Goal: Find specific page/section: Find specific page/section

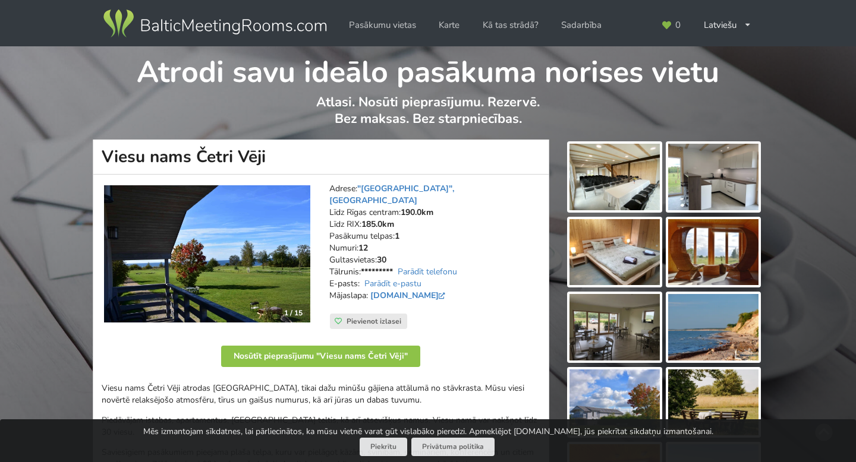
click at [643, 181] on img at bounding box center [614, 177] width 90 height 67
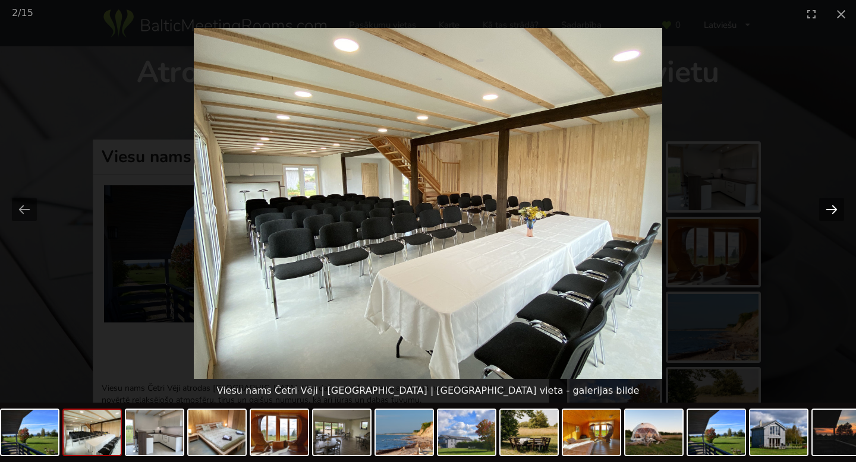
click at [834, 214] on button "Next slide" at bounding box center [831, 209] width 25 height 23
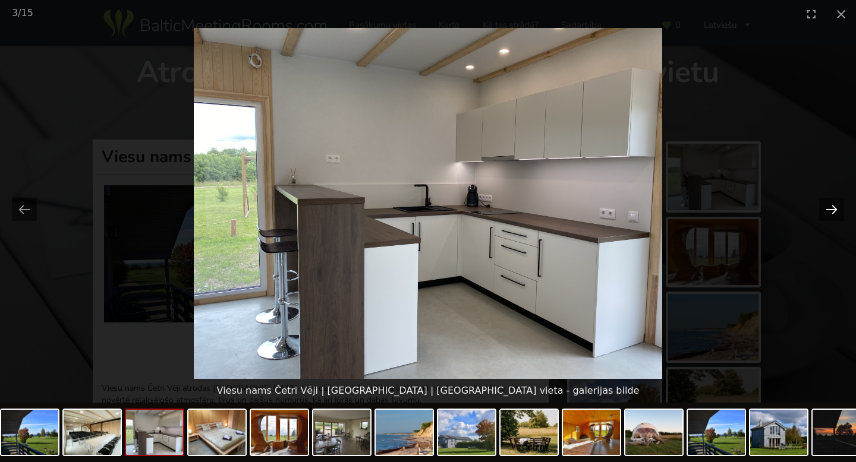
click at [834, 214] on button "Next slide" at bounding box center [831, 209] width 25 height 23
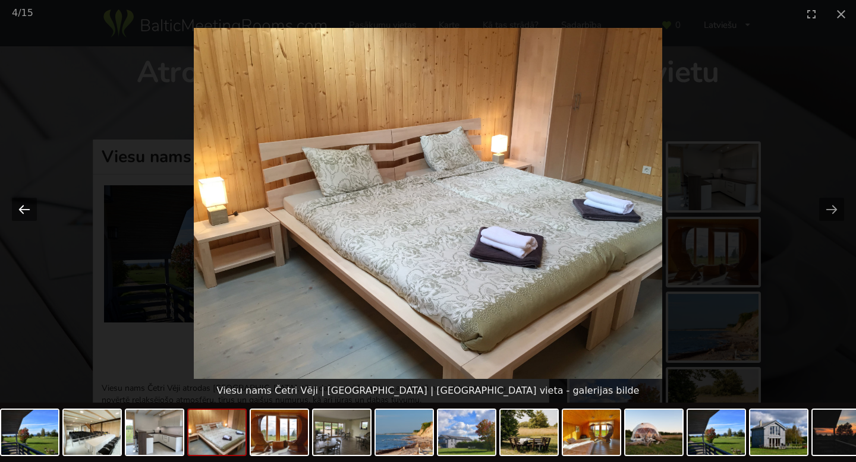
click at [26, 210] on button "Previous slide" at bounding box center [24, 209] width 25 height 23
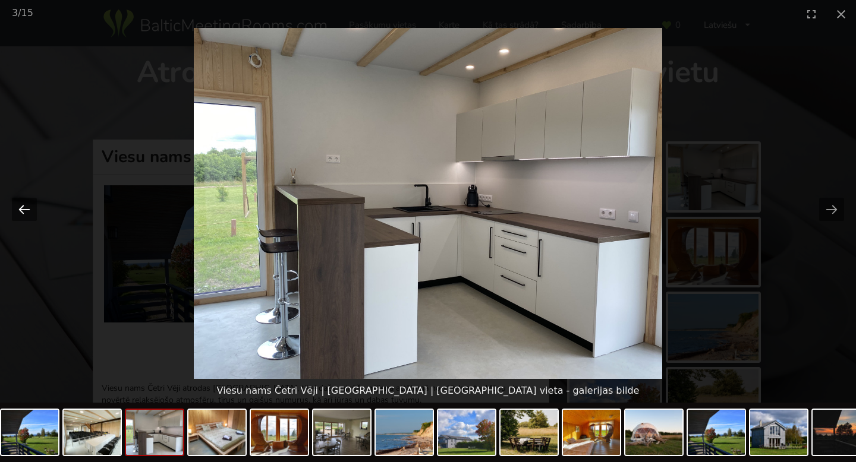
click at [26, 210] on button "Previous slide" at bounding box center [24, 209] width 25 height 23
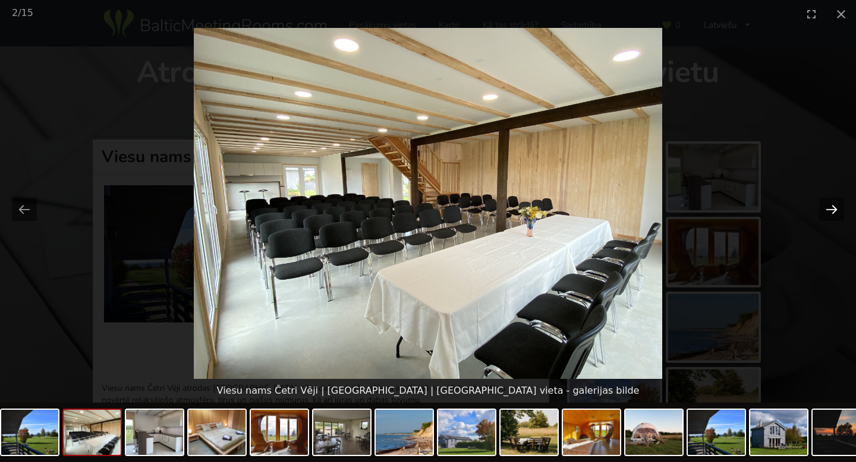
click at [831, 208] on button "Next slide" at bounding box center [831, 209] width 25 height 23
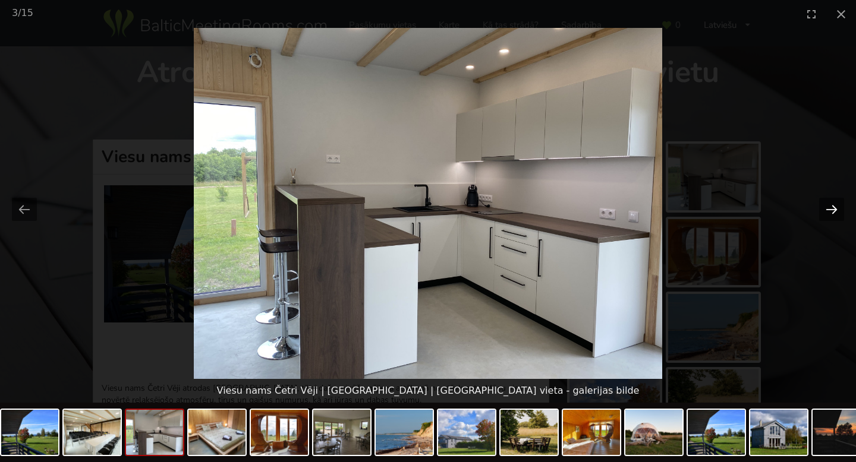
click at [829, 208] on button "Next slide" at bounding box center [831, 209] width 25 height 23
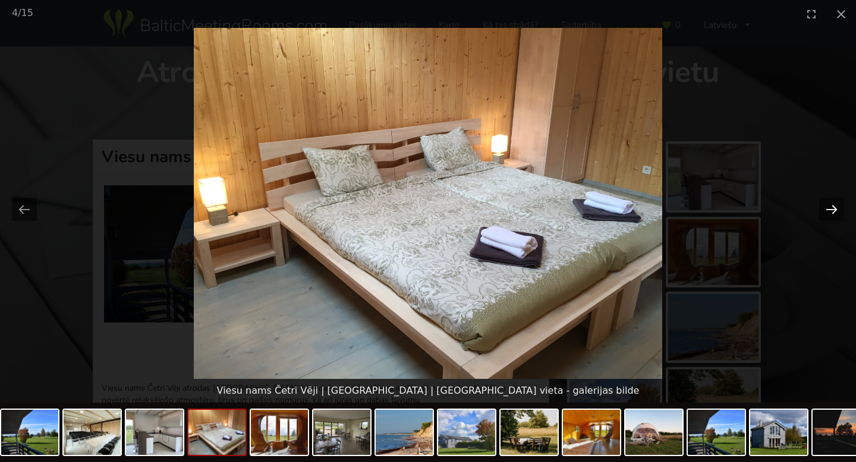
click at [829, 208] on button "Next slide" at bounding box center [831, 209] width 25 height 23
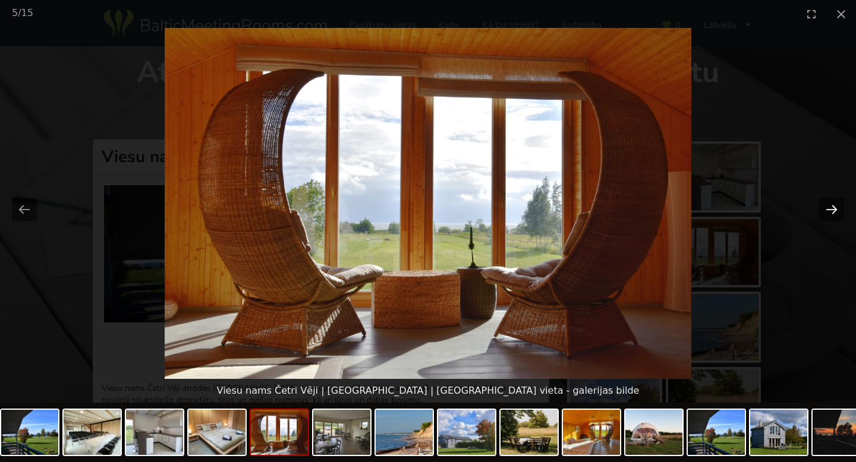
click at [829, 208] on button "Next slide" at bounding box center [831, 209] width 25 height 23
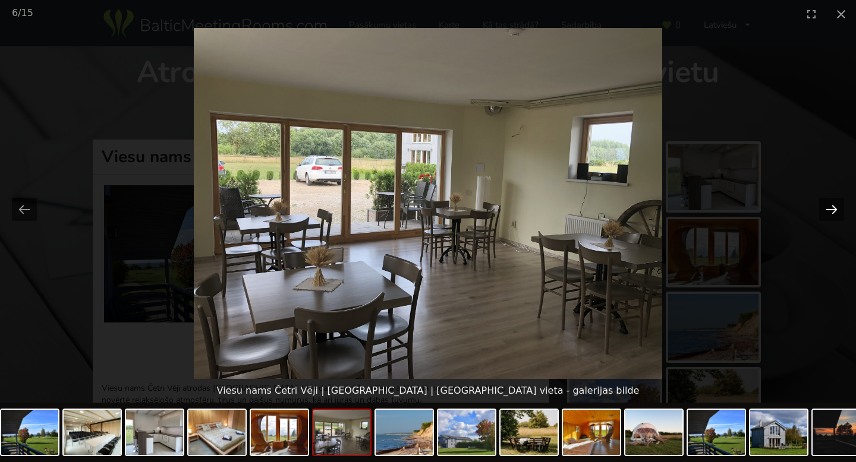
click at [829, 208] on button "Next slide" at bounding box center [831, 209] width 25 height 23
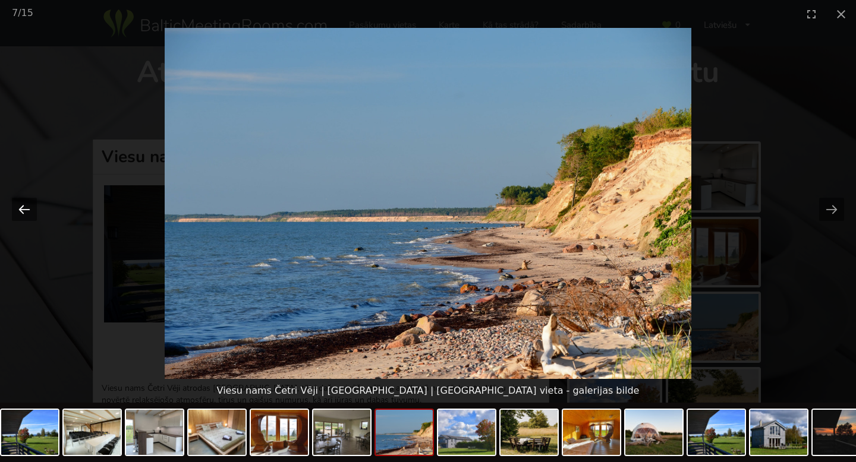
click at [15, 207] on button "Previous slide" at bounding box center [24, 209] width 25 height 23
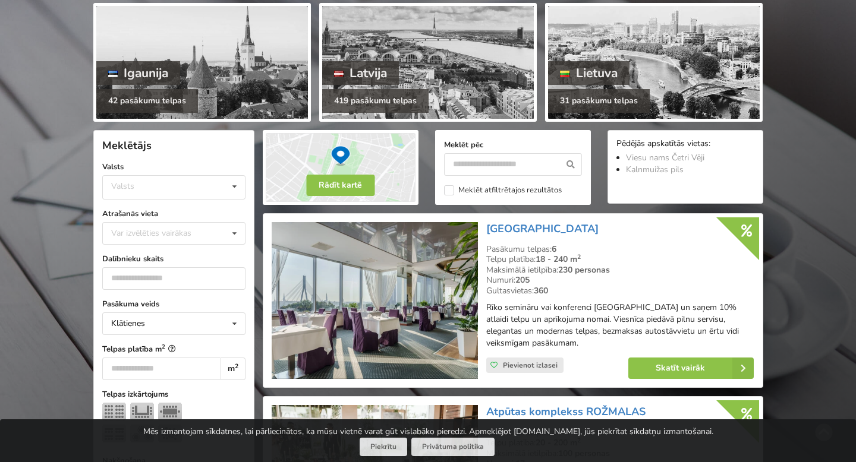
scroll to position [253, 0]
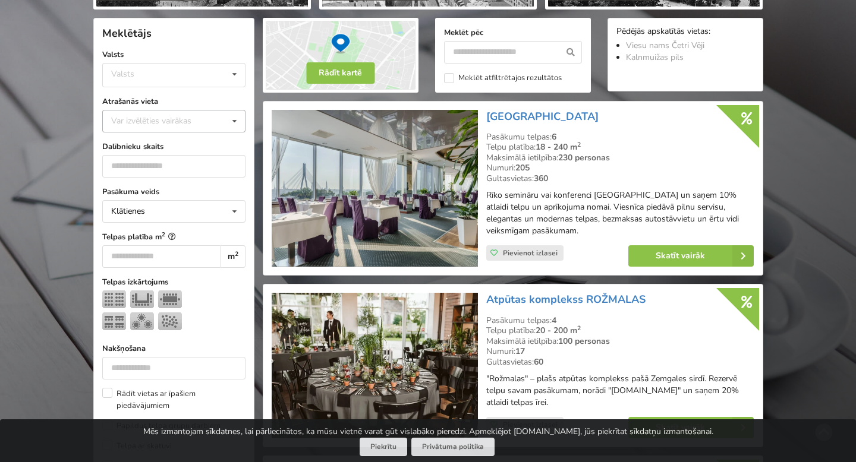
click at [176, 122] on div "Var izvēlēties vairākas" at bounding box center [163, 121] width 110 height 14
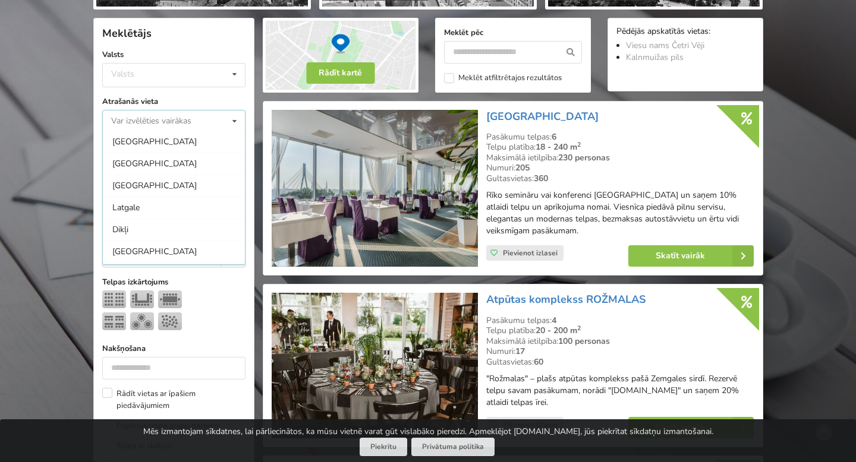
scroll to position [1003, 0]
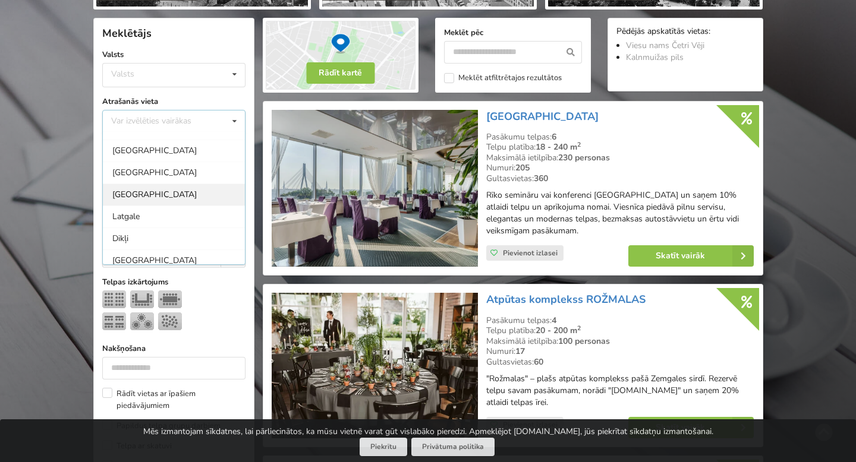
click at [163, 193] on div "[GEOGRAPHIC_DATA]" at bounding box center [174, 195] width 142 height 22
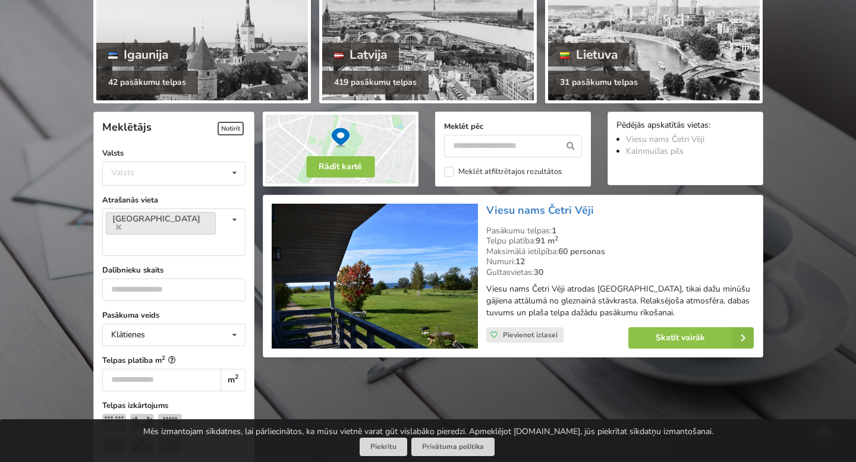
scroll to position [197, 0]
